Goal: Task Accomplishment & Management: Manage account settings

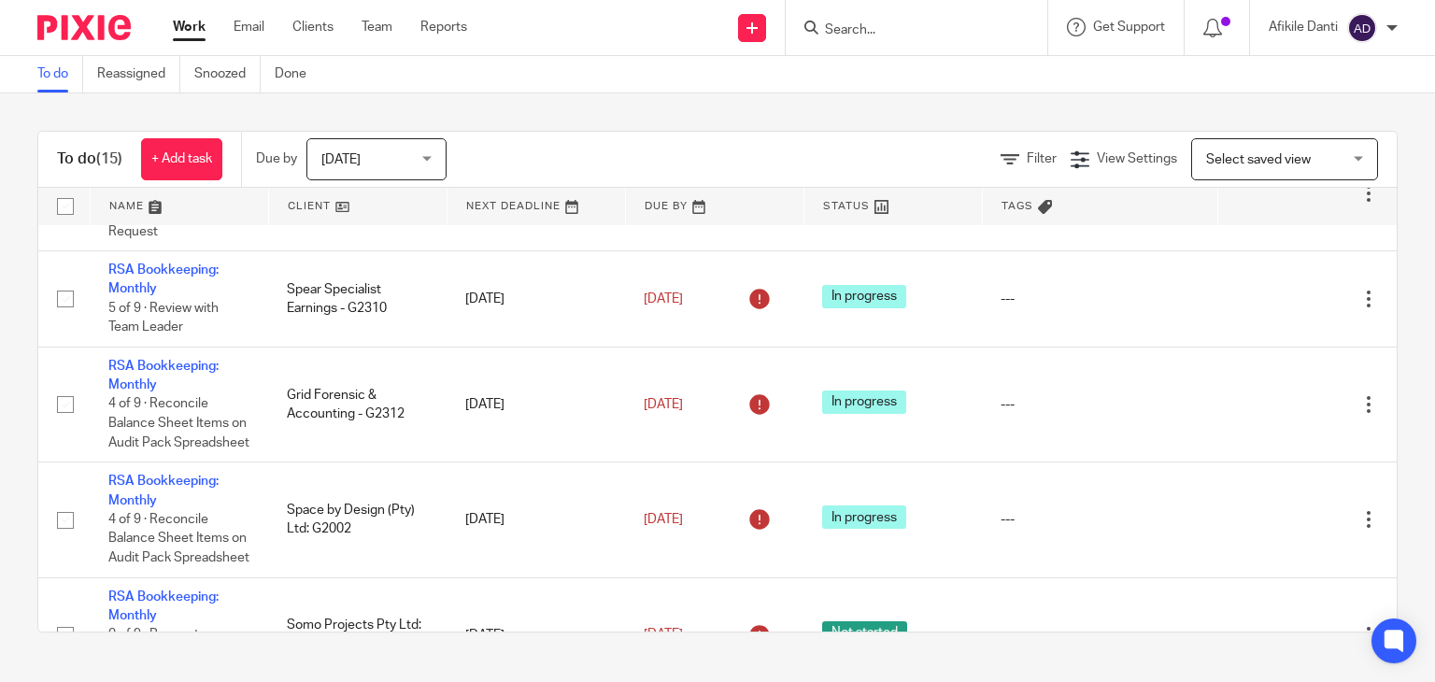
scroll to position [1308, 0]
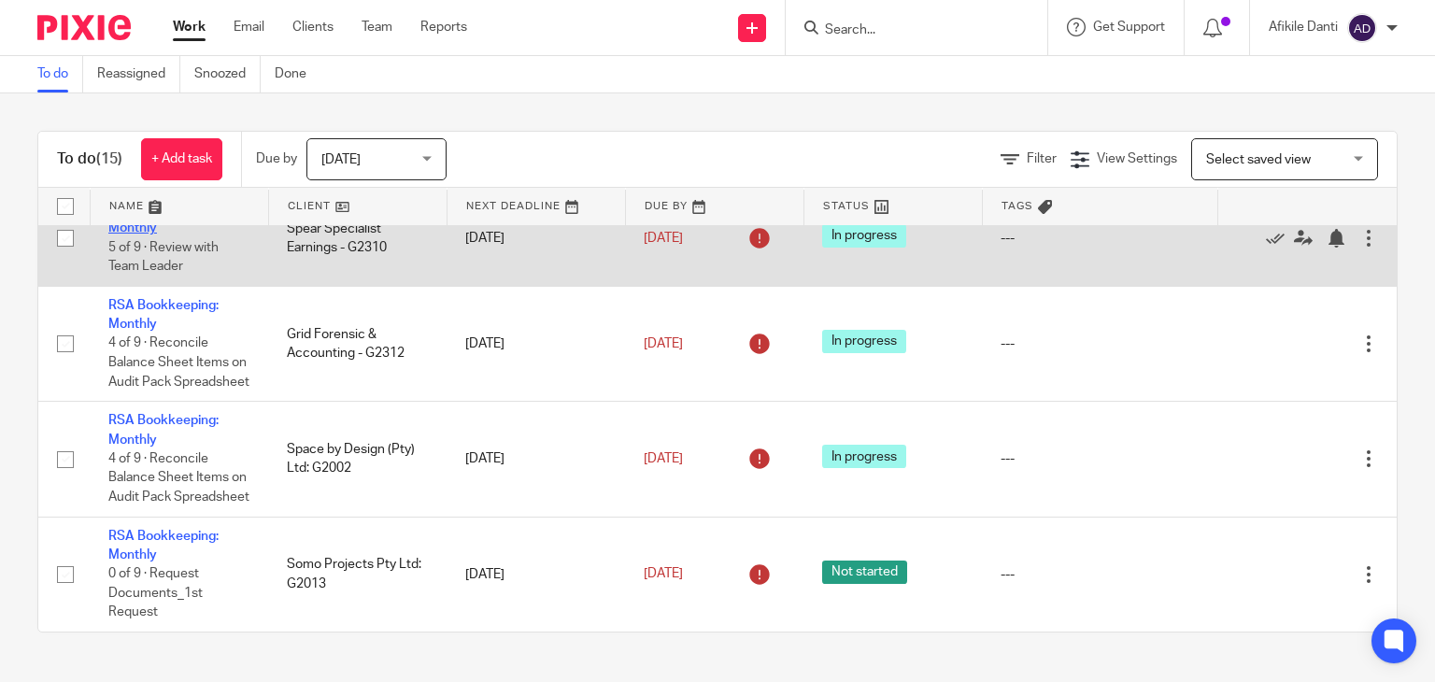
click at [183, 235] on link "RSA Bookkeeping: Monthly" at bounding box center [163, 219] width 110 height 32
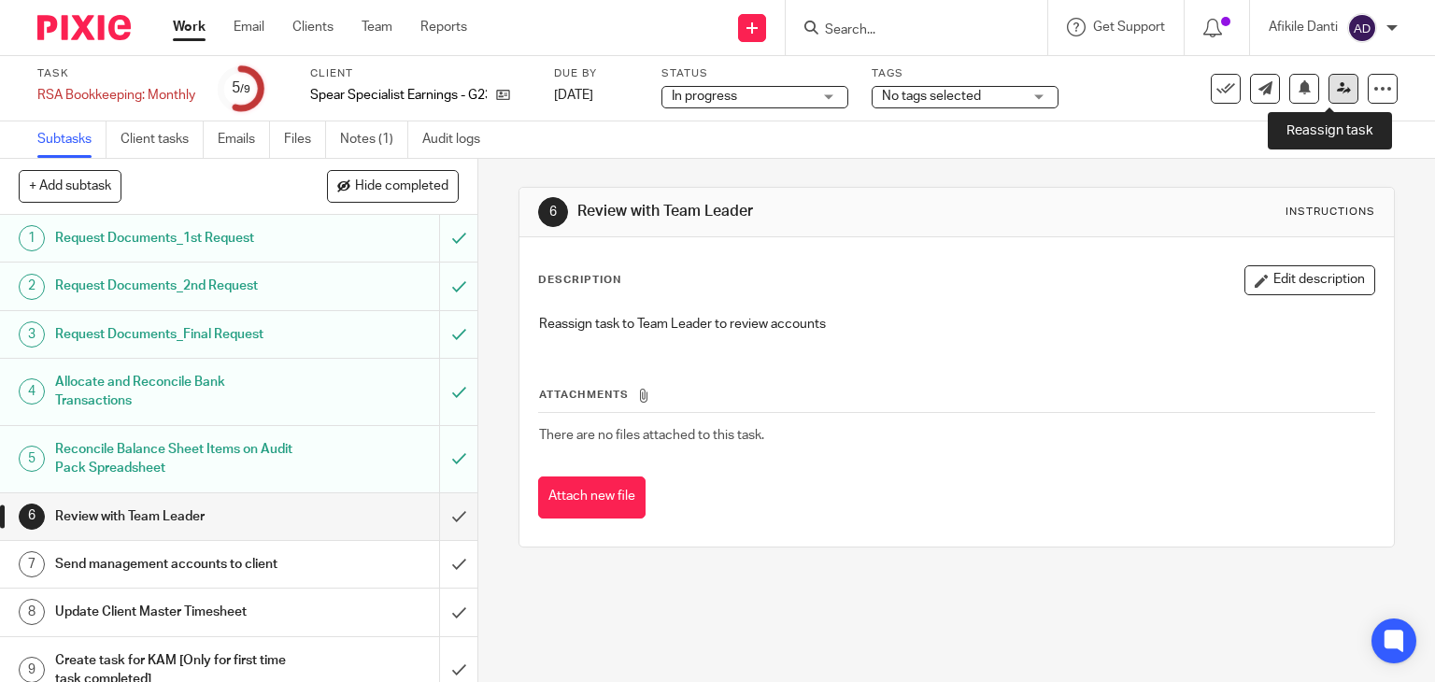
click at [1337, 92] on icon at bounding box center [1344, 88] width 14 height 14
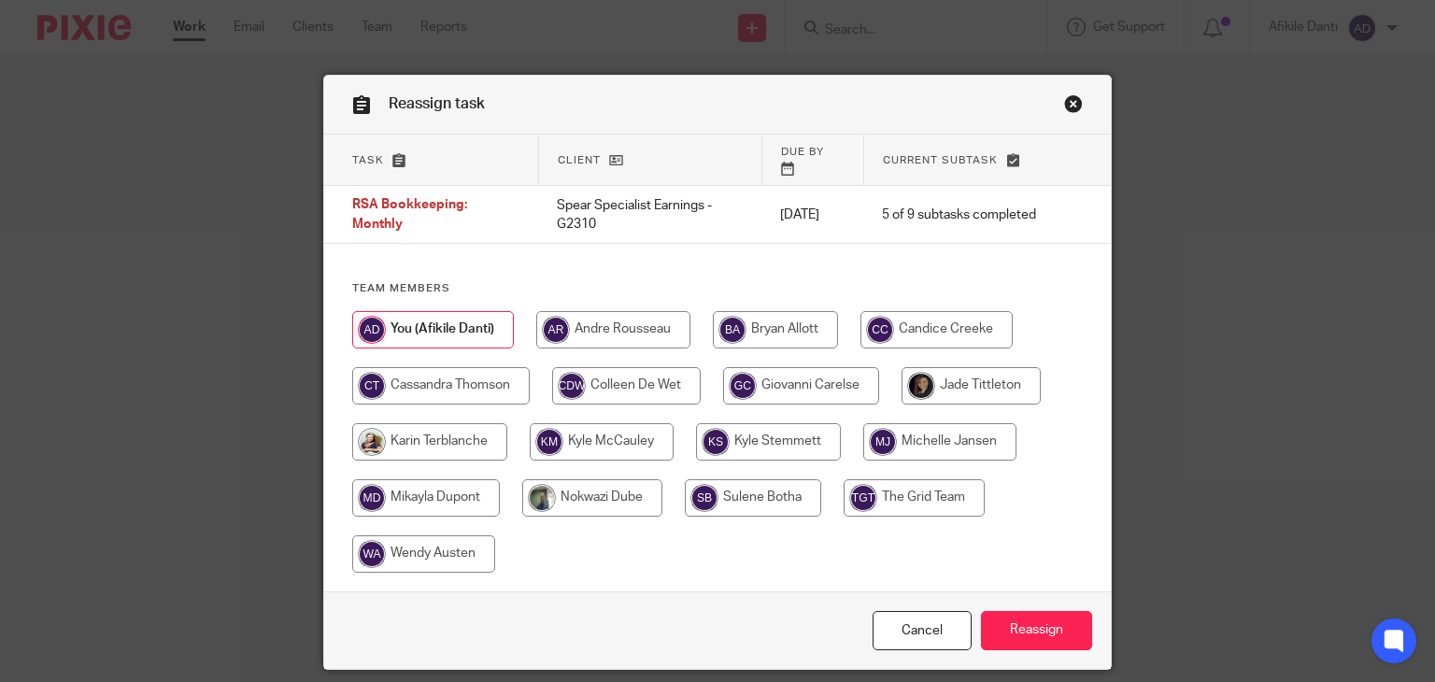
click at [604, 327] on input "radio" at bounding box center [613, 329] width 154 height 37
radio input "true"
click at [1039, 621] on input "Reassign" at bounding box center [1036, 631] width 111 height 40
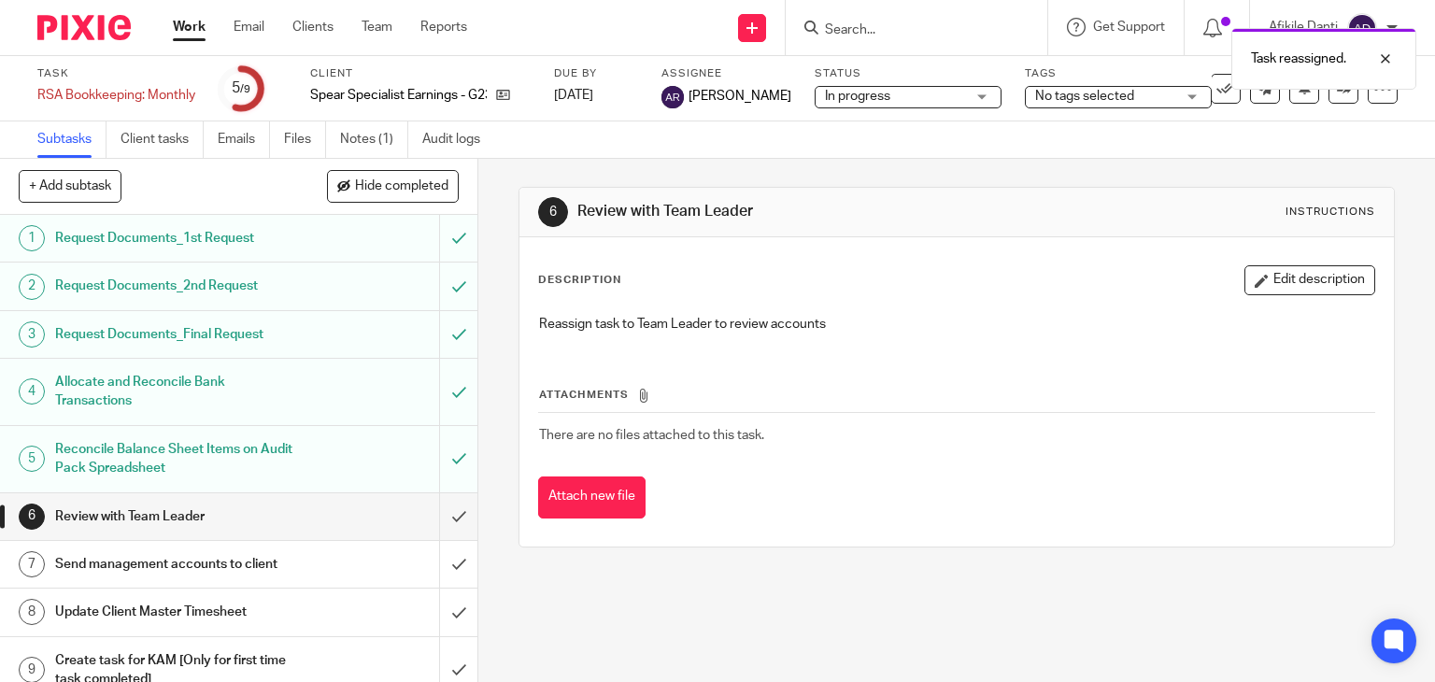
click at [183, 34] on link "Work" at bounding box center [189, 27] width 33 height 19
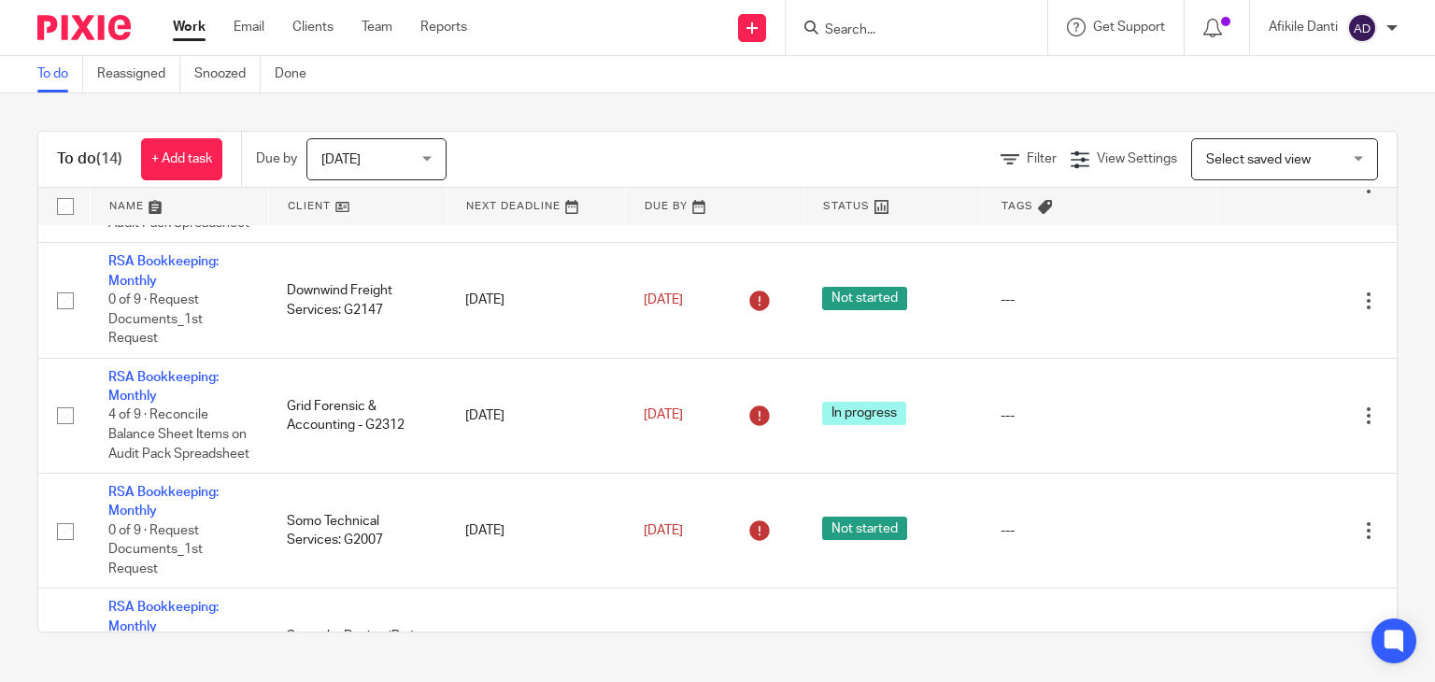
scroll to position [1028, 0]
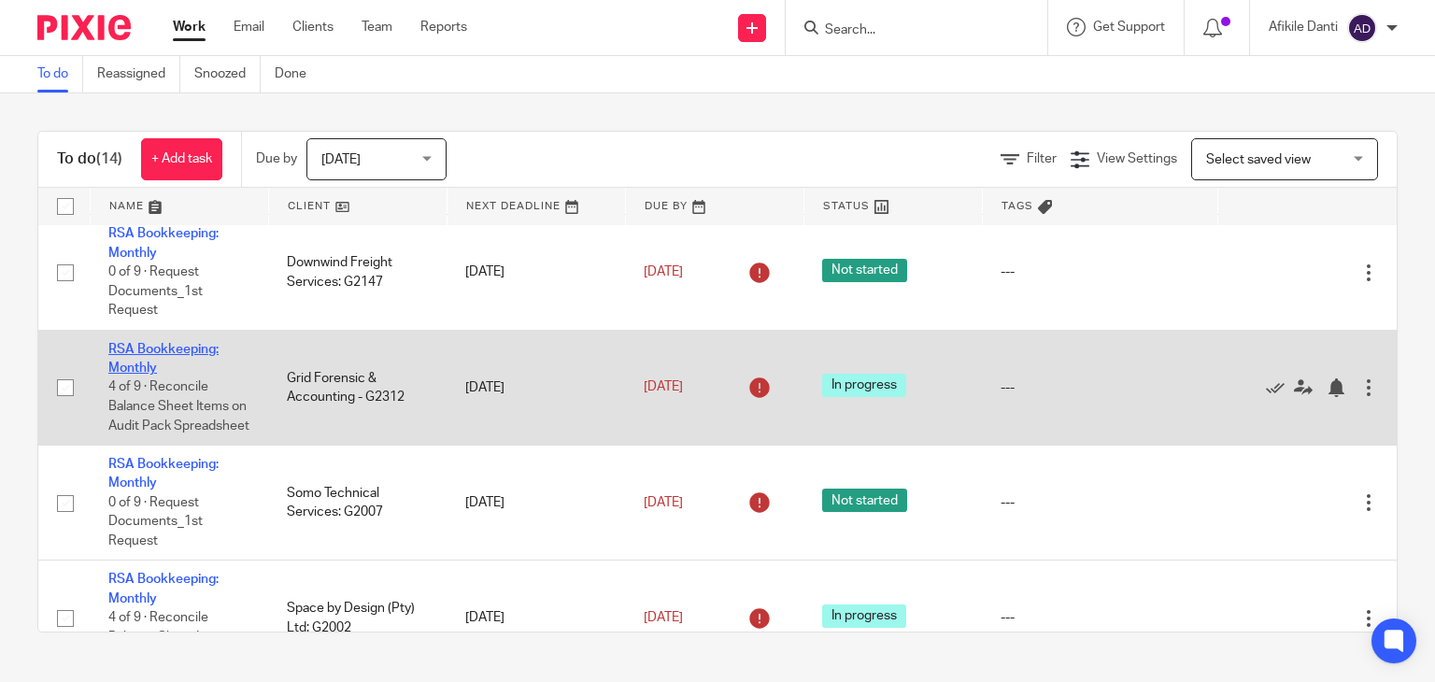
click at [142, 375] on link "RSA Bookkeeping: Monthly" at bounding box center [163, 359] width 110 height 32
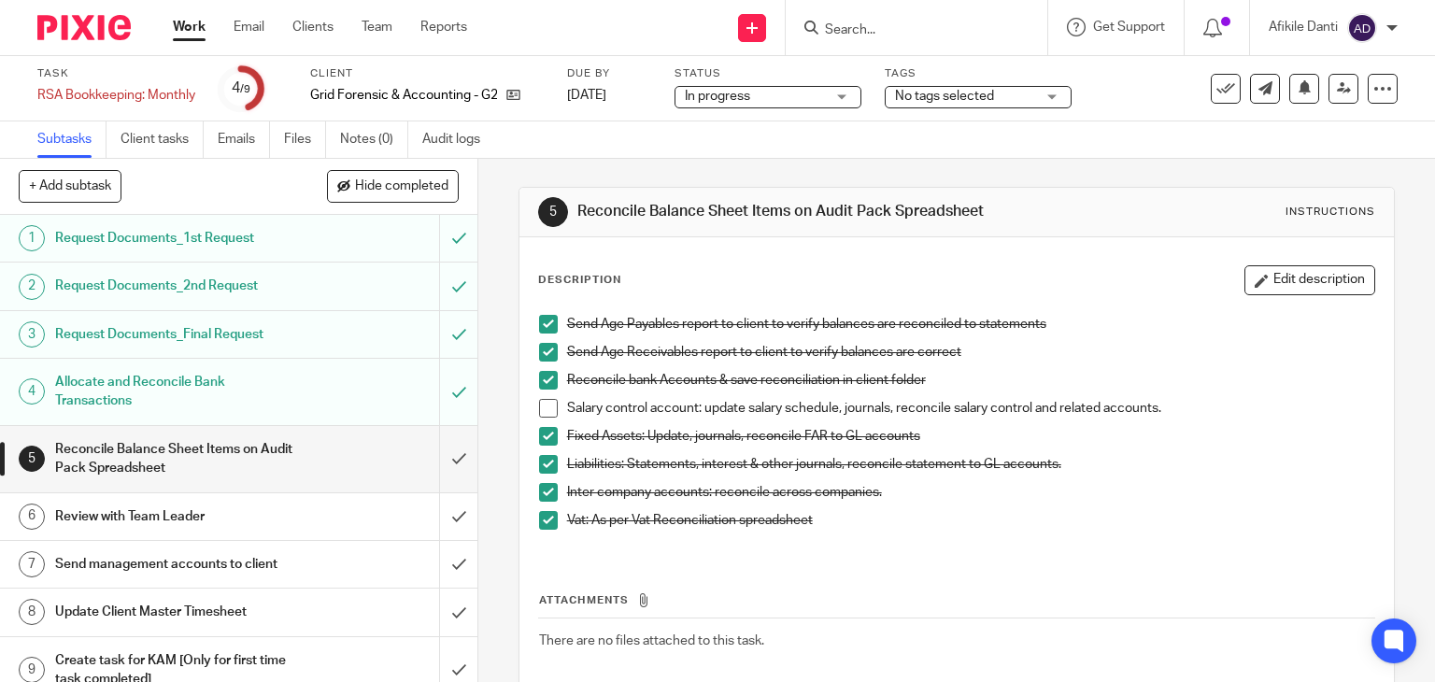
click at [548, 406] on span at bounding box center [548, 408] width 19 height 19
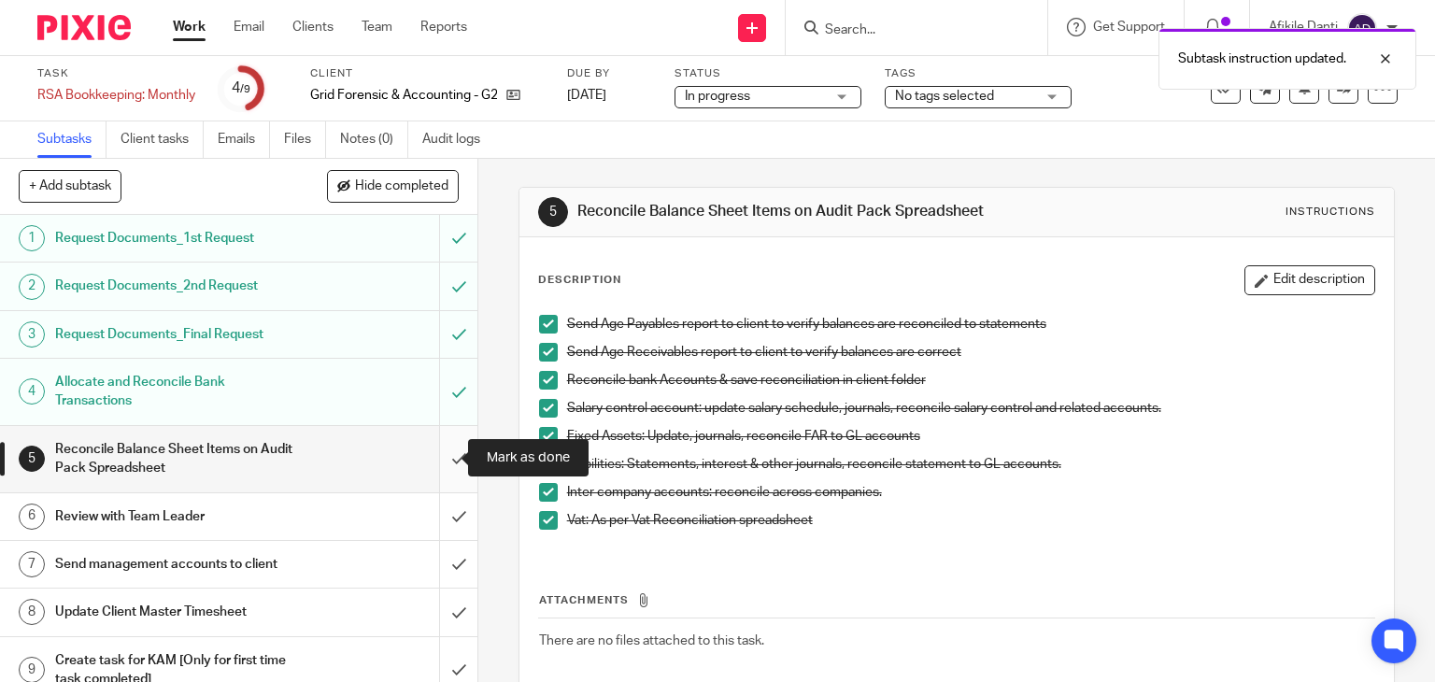
click at [437, 466] on input "submit" at bounding box center [238, 459] width 477 height 66
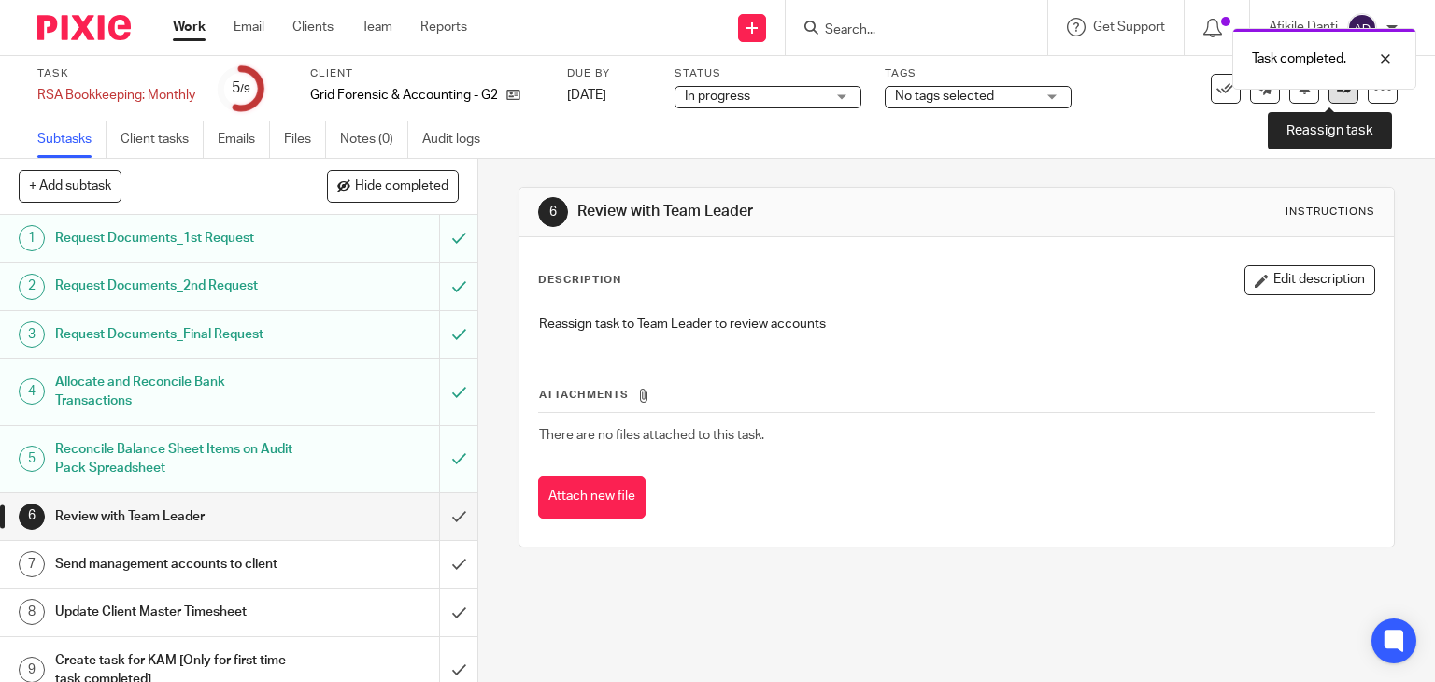
click at [1337, 94] on icon at bounding box center [1344, 88] width 14 height 14
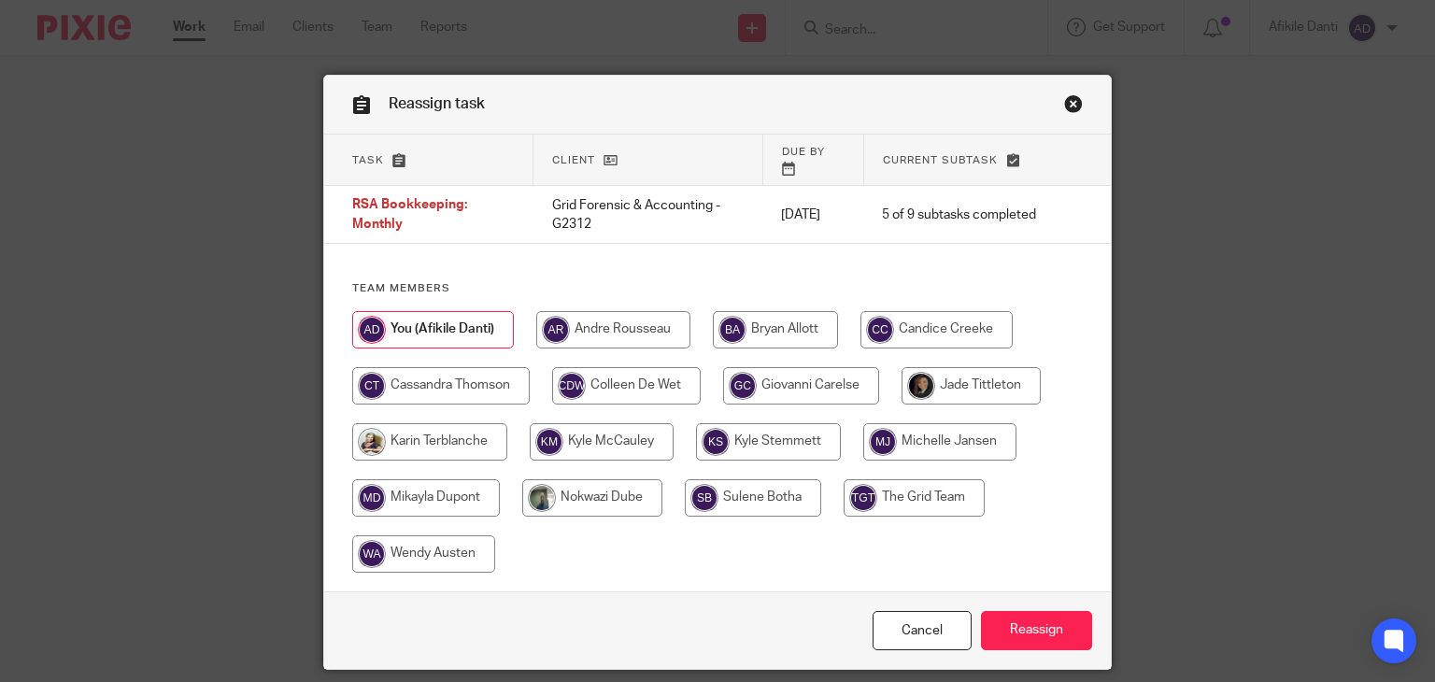
click at [617, 316] on input "radio" at bounding box center [613, 329] width 154 height 37
radio input "true"
click at [1038, 620] on input "Reassign" at bounding box center [1036, 631] width 111 height 40
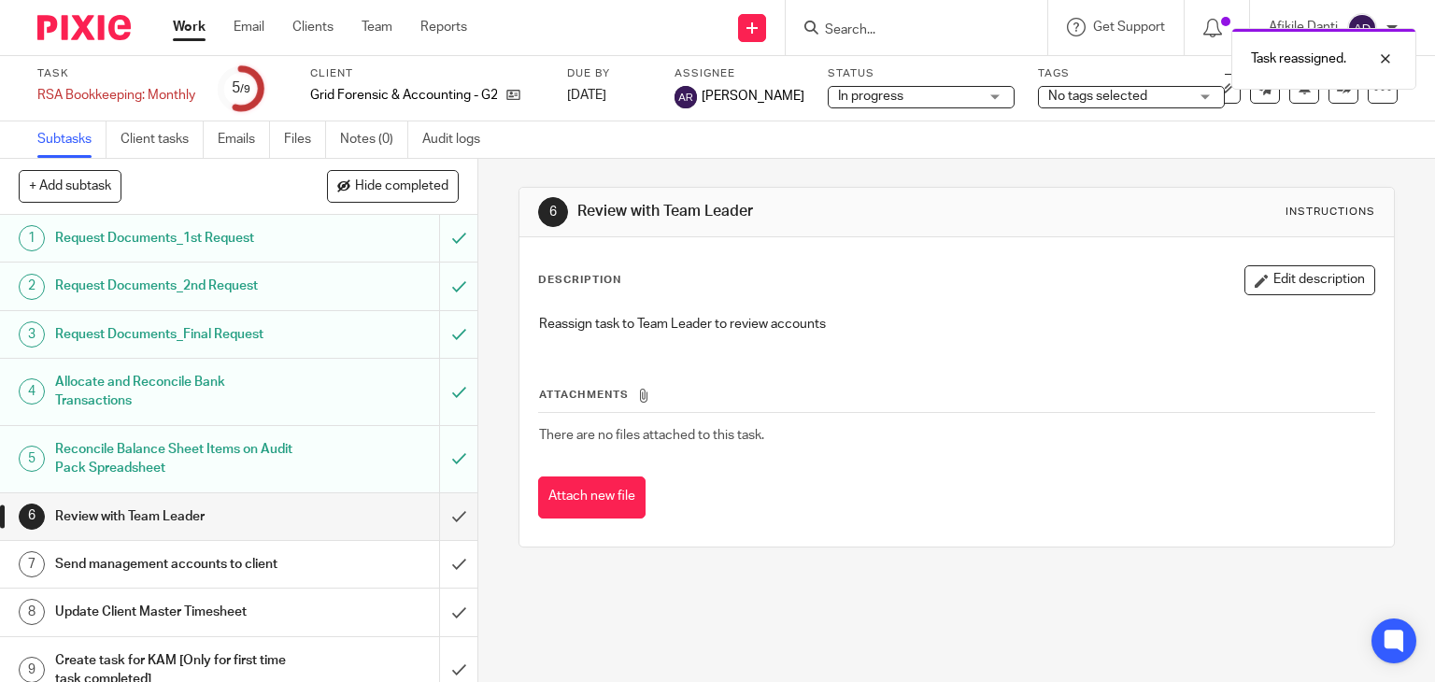
click at [191, 23] on link "Work" at bounding box center [189, 27] width 33 height 19
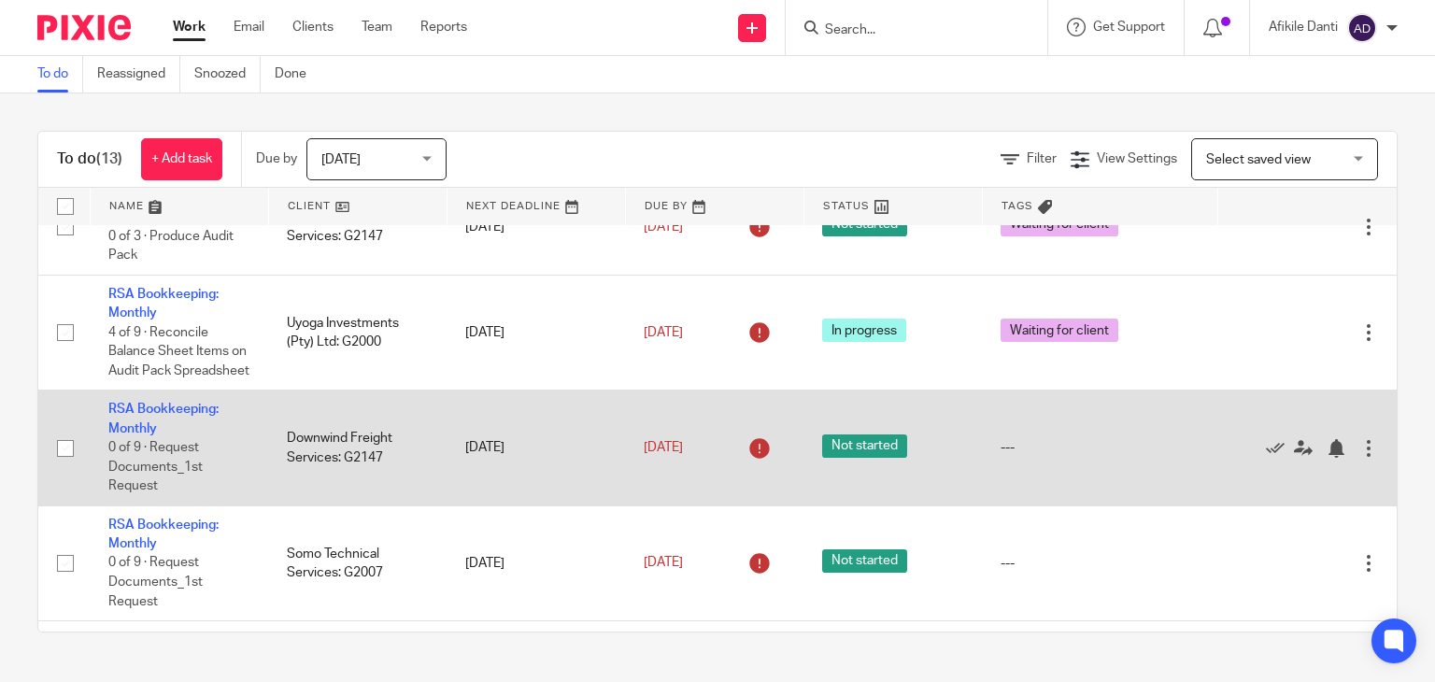
scroll to position [805, 0]
